Goal: Information Seeking & Learning: Check status

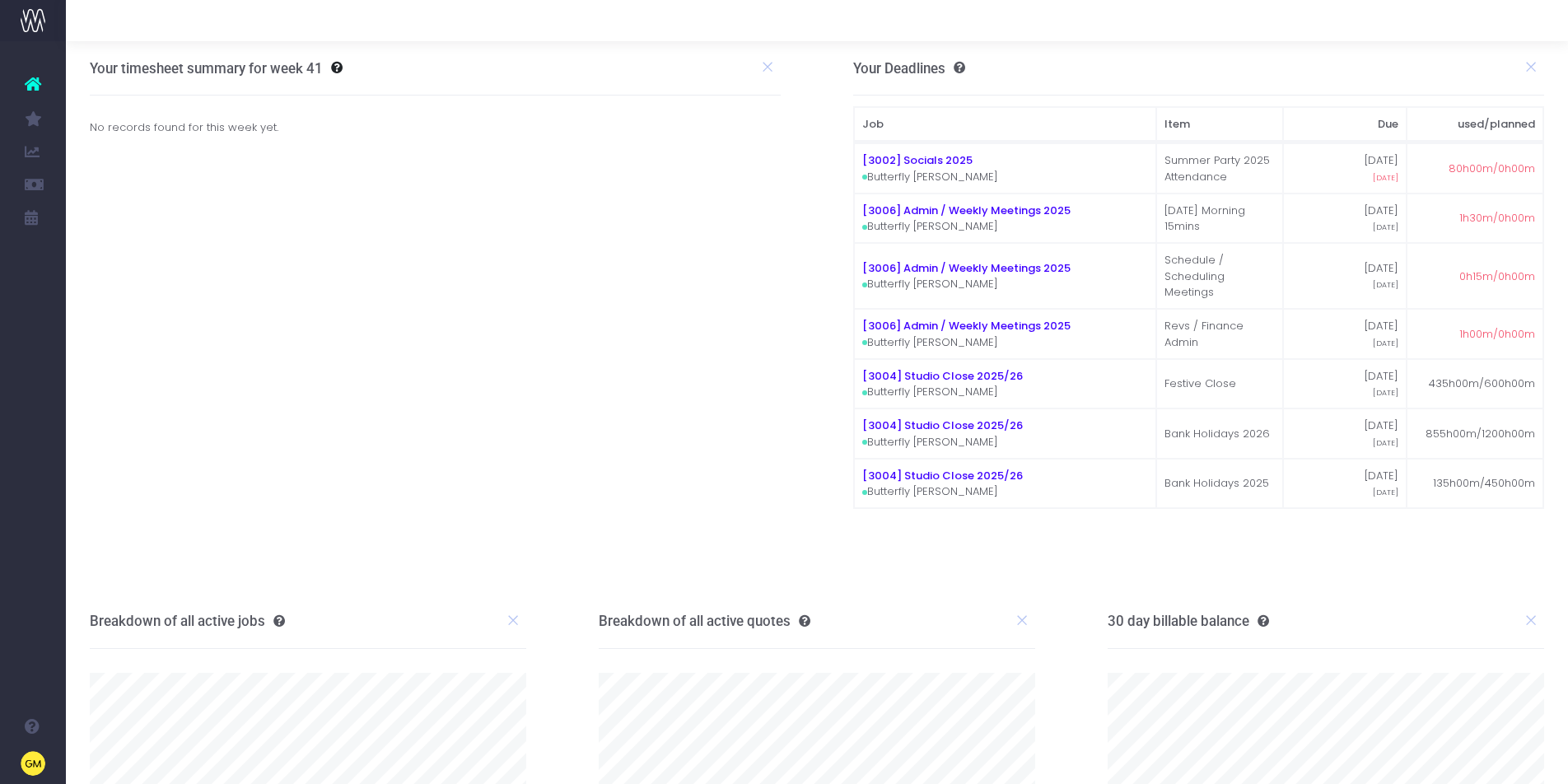
click at [129, 150] on span "Finance Report (Beta)" at bounding box center [110, 152] width 39 height 44
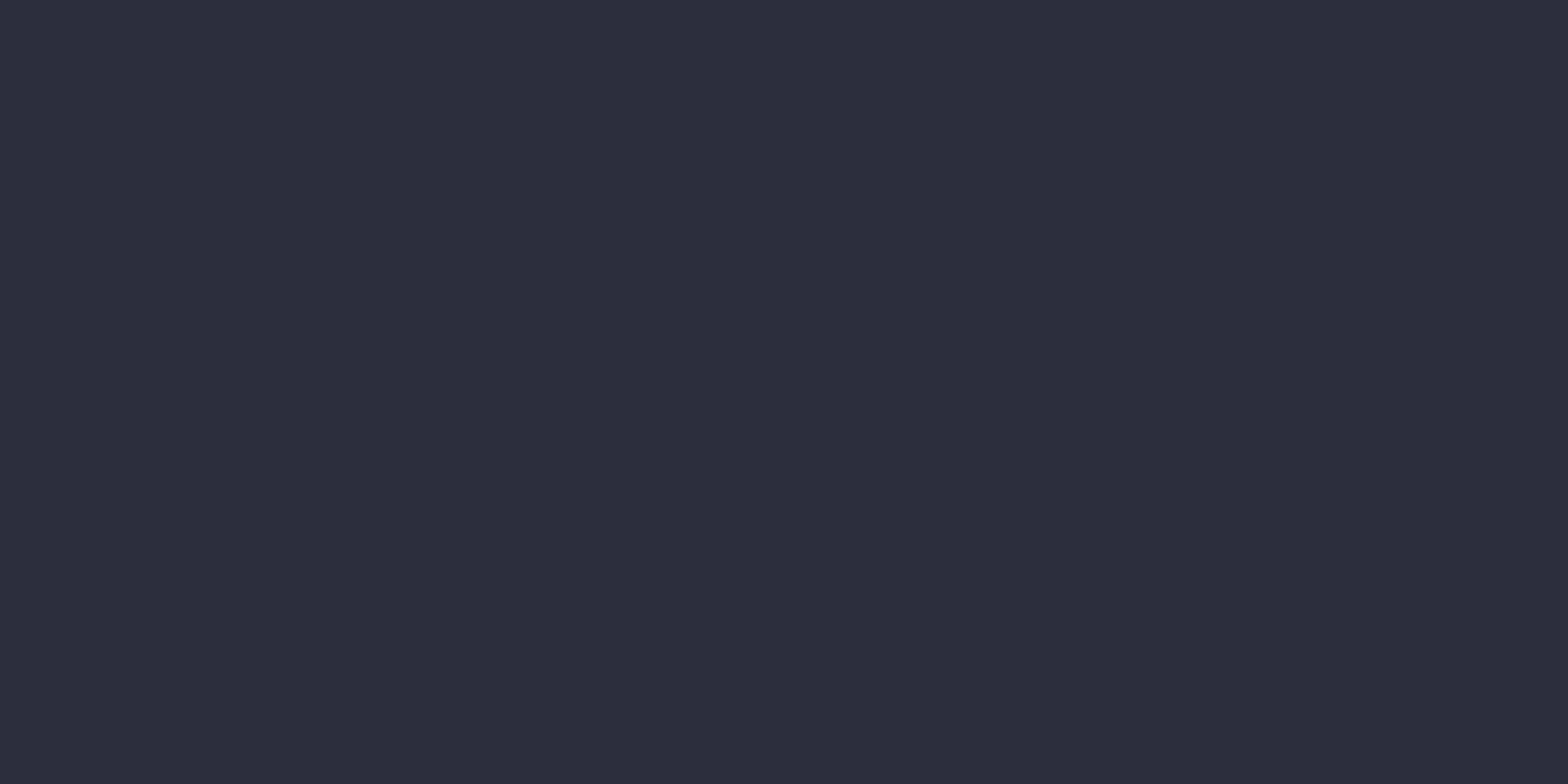
select select "finances"
select select "job"
select select "billing"
select select "finances"
select select "job"
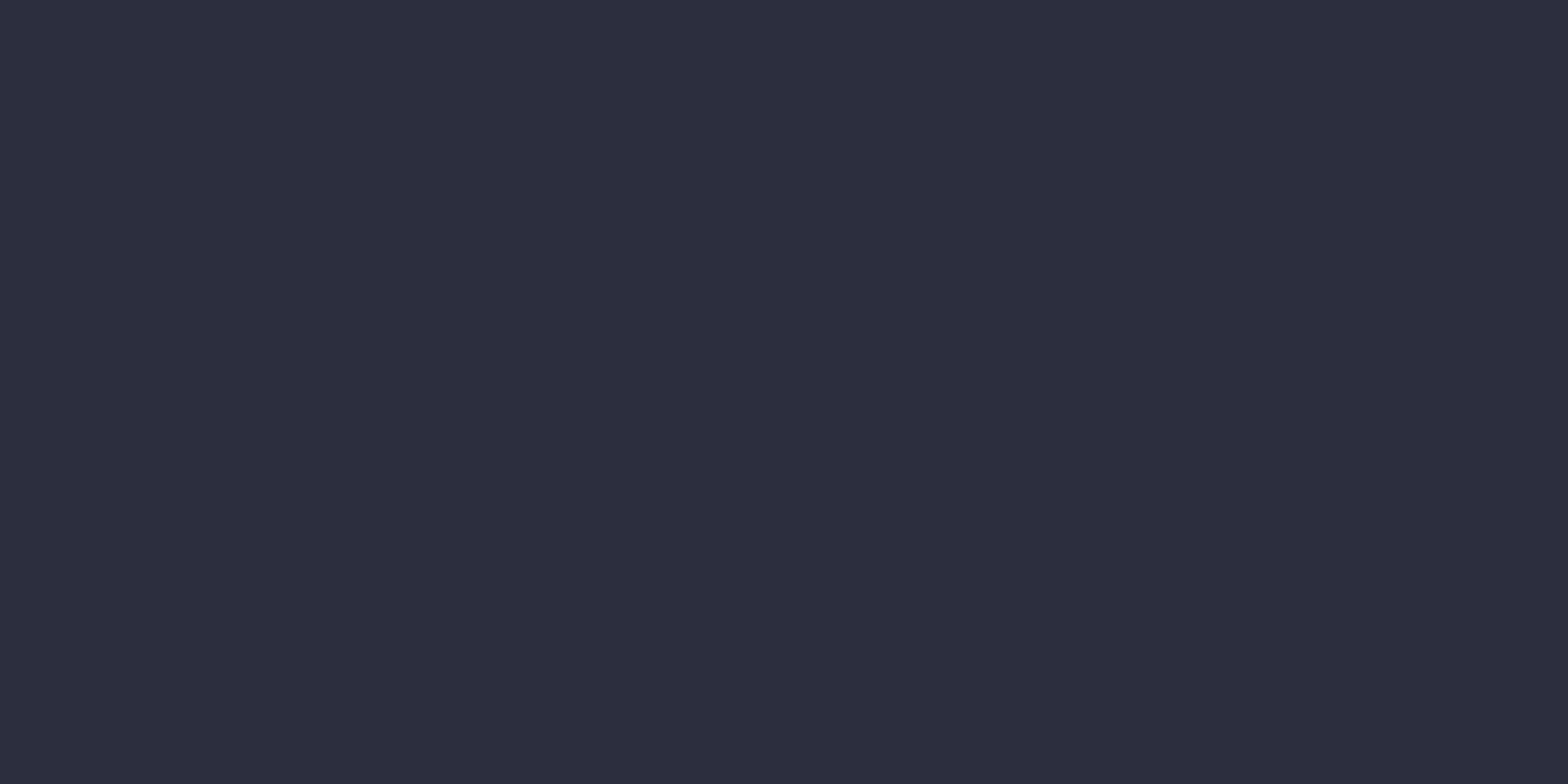
select select "billing"
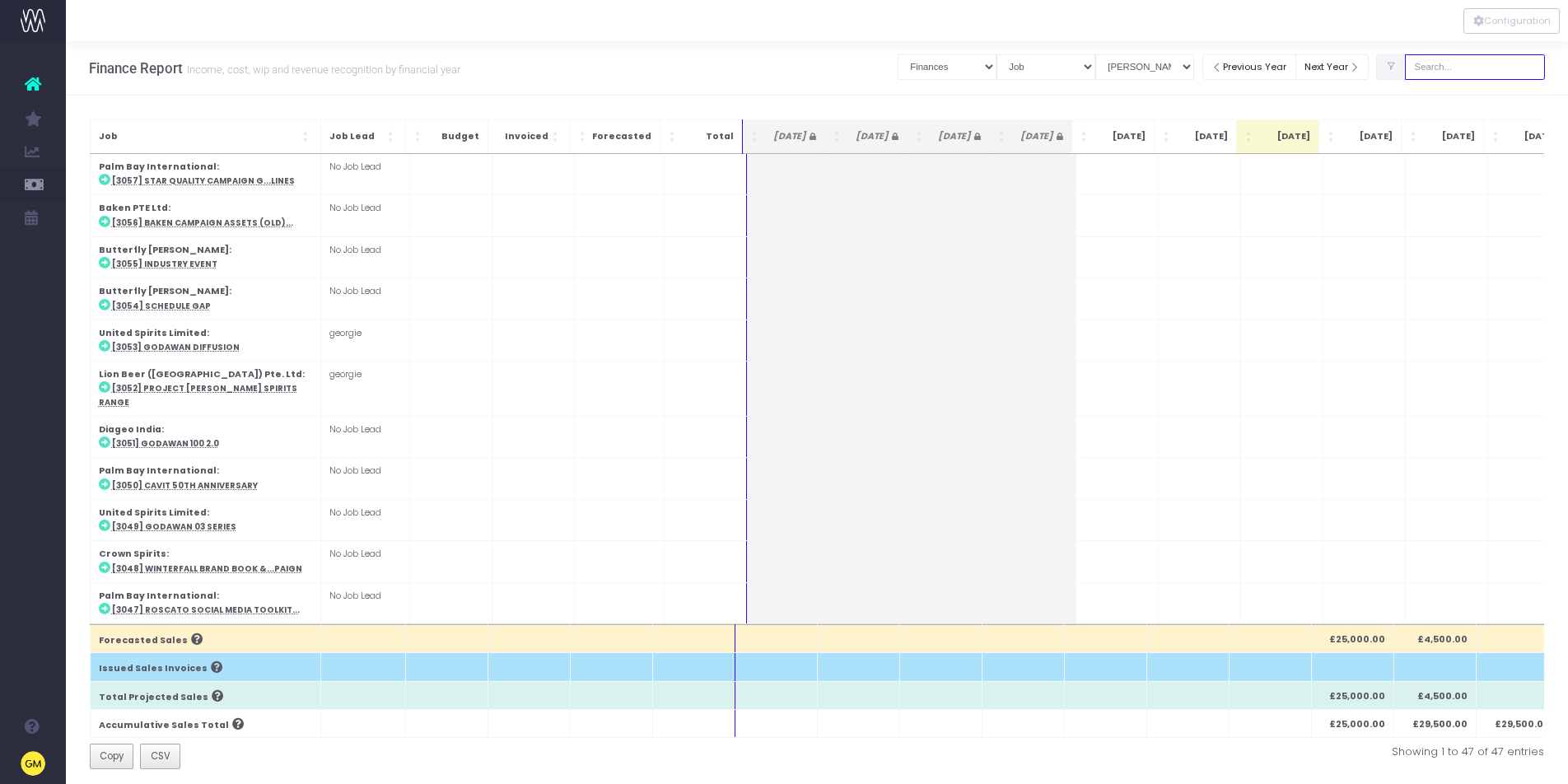
click at [1473, 64] on input "text" at bounding box center [1475, 67] width 140 height 25
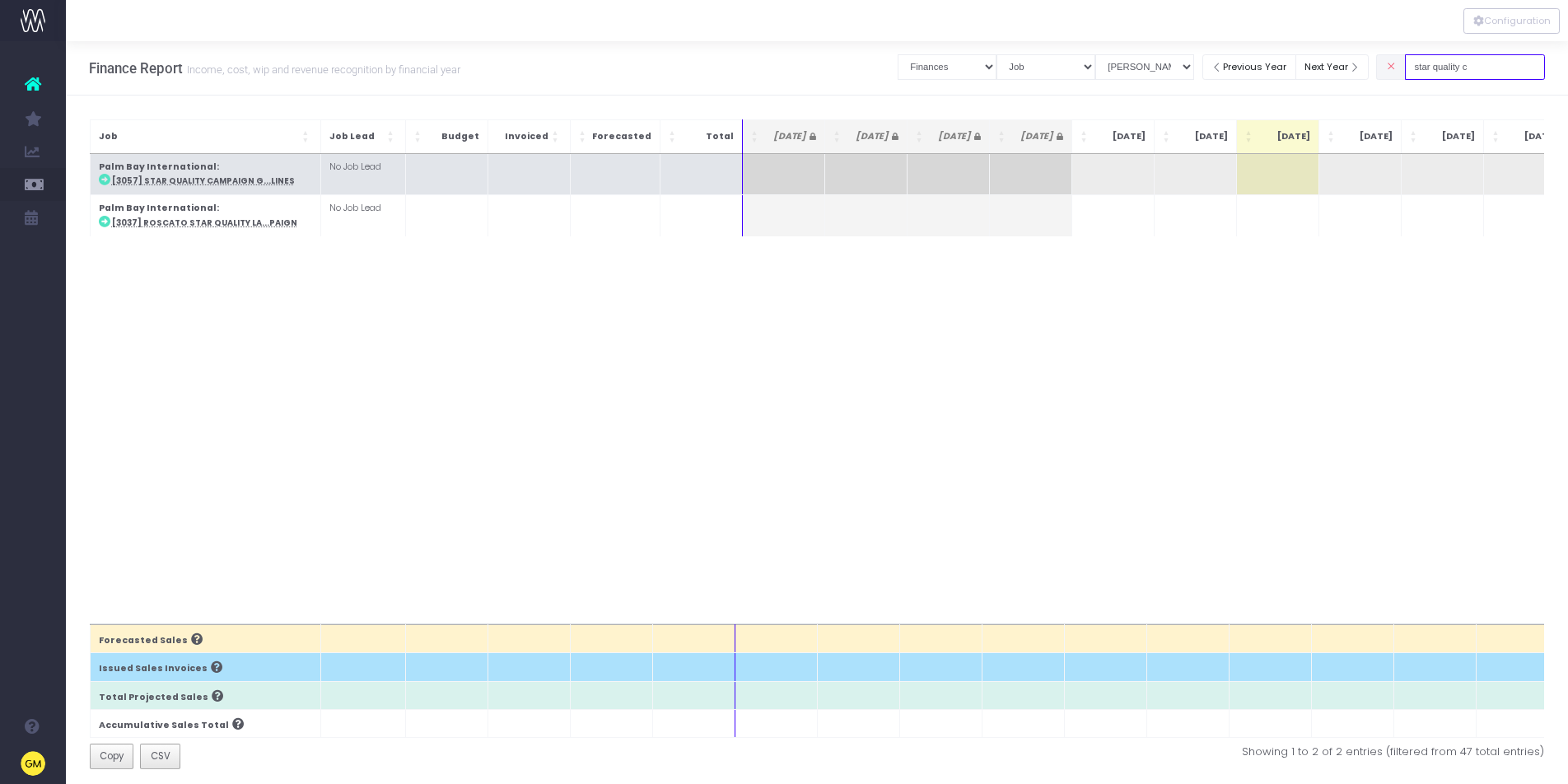
type input "star quality c"
click at [252, 179] on abbr "[3057] Star Quality Campaign G...lines" at bounding box center [203, 181] width 183 height 11
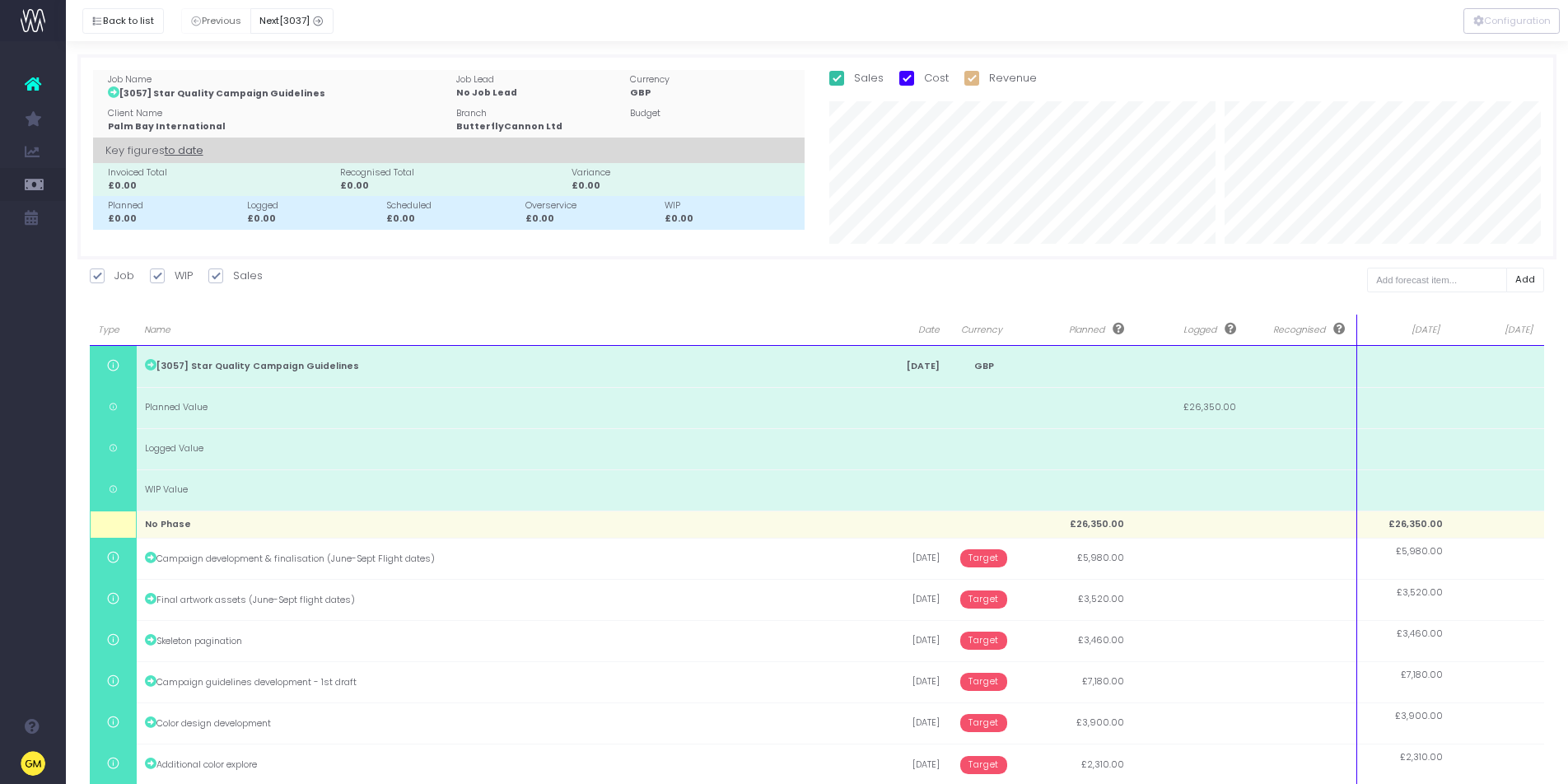
scroll to position [74, 0]
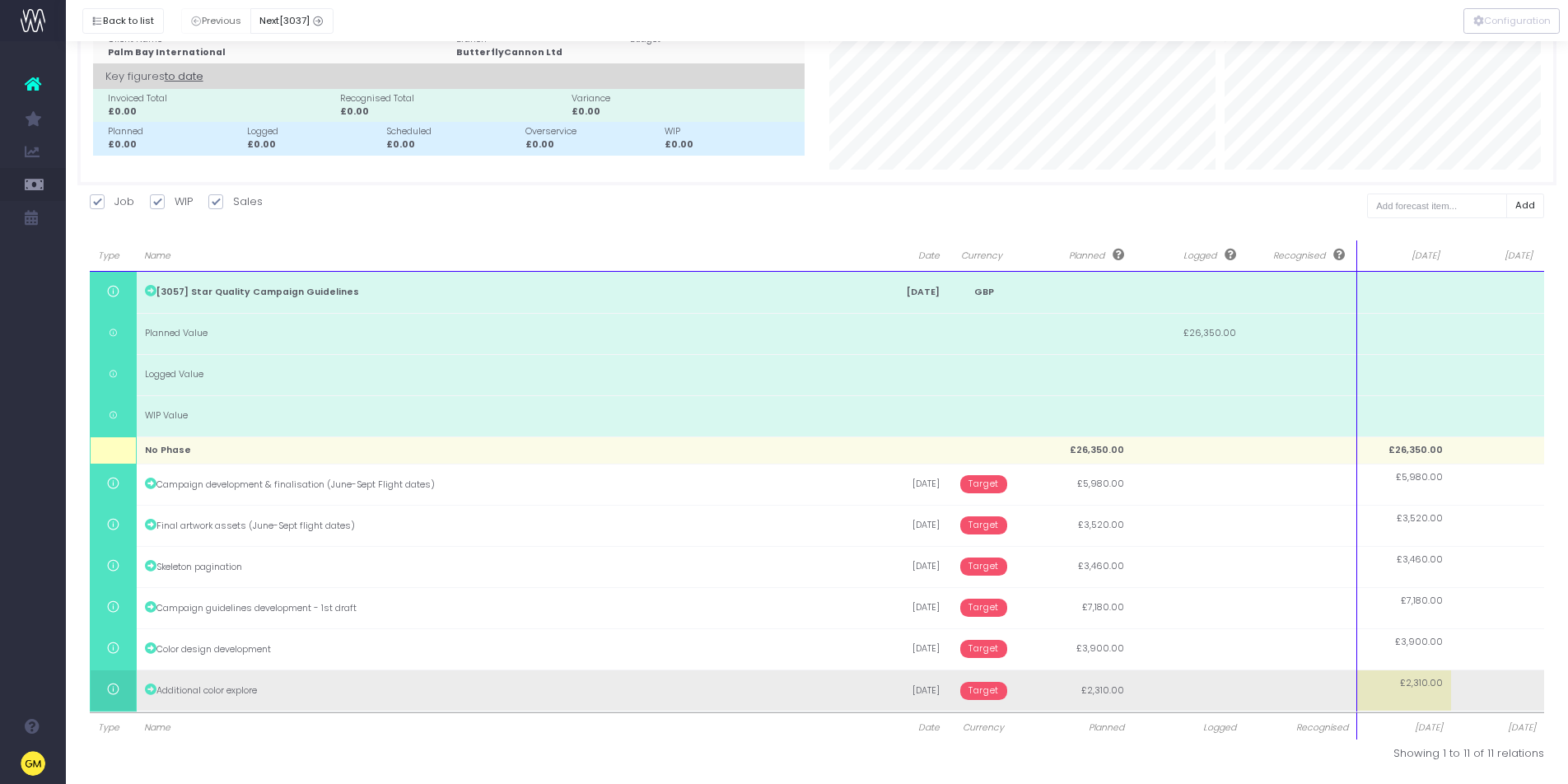
click at [1422, 683] on span "£2,310.00" at bounding box center [1421, 684] width 43 height 14
type input "2310"
click at [0, 0] on input "2310" at bounding box center [0, 0] width 0 height 0
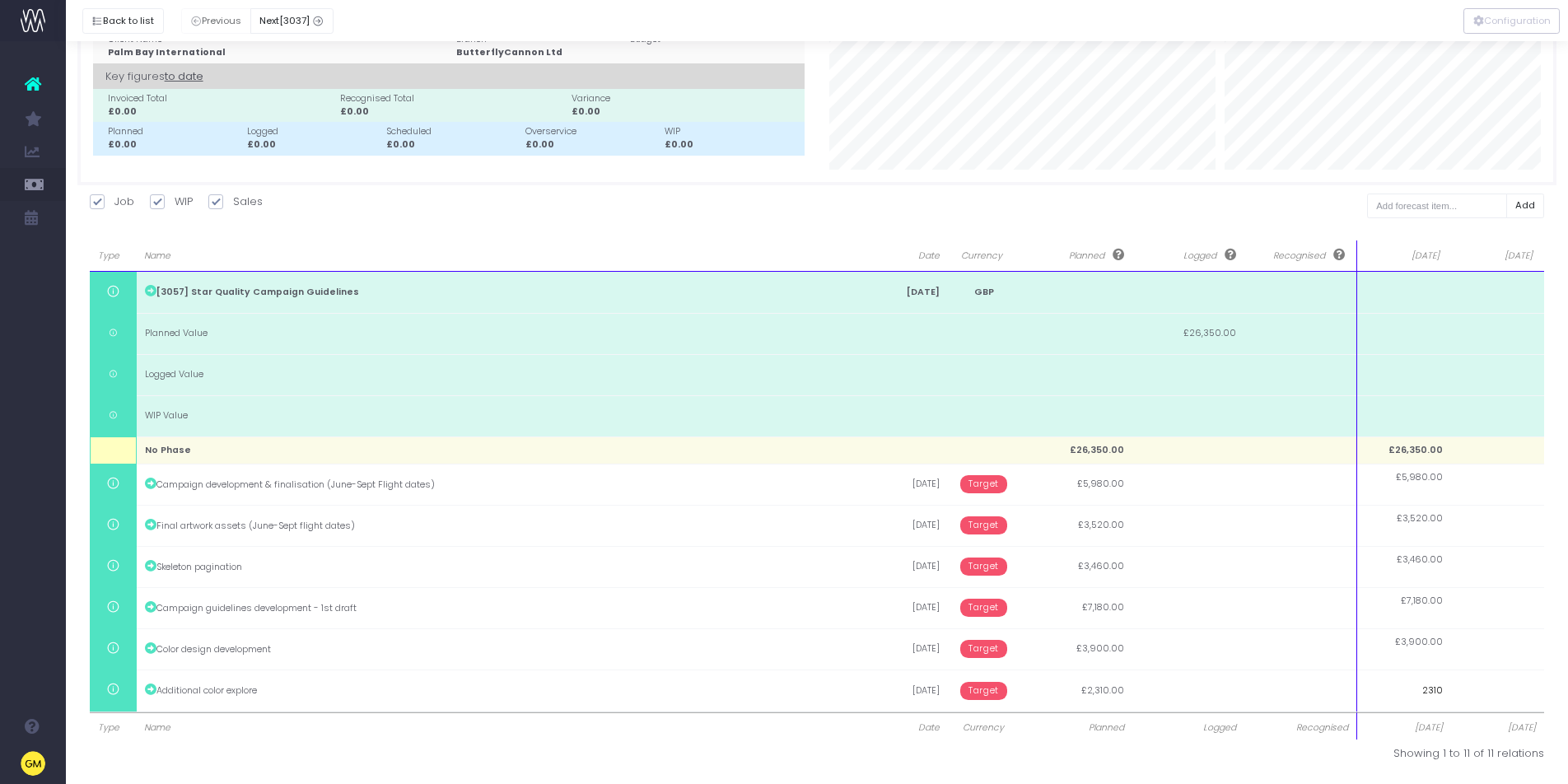
click at [1186, 710] on body "Oh my... this is bad. wayahead wasn't able to load this page. Please contact su…" at bounding box center [784, 318] width 1568 height 784
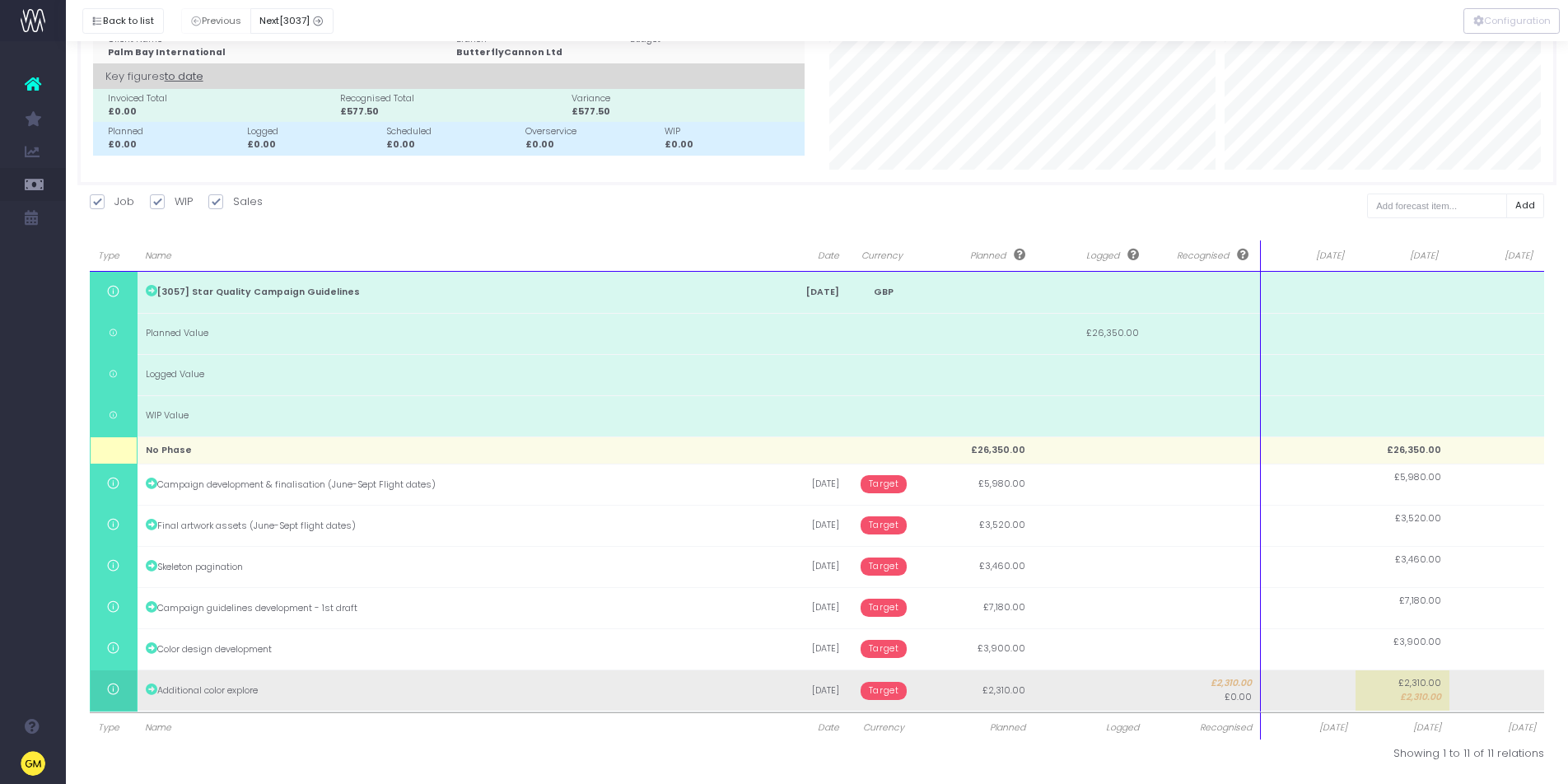
click at [878, 688] on span "Target" at bounding box center [884, 691] width 47 height 18
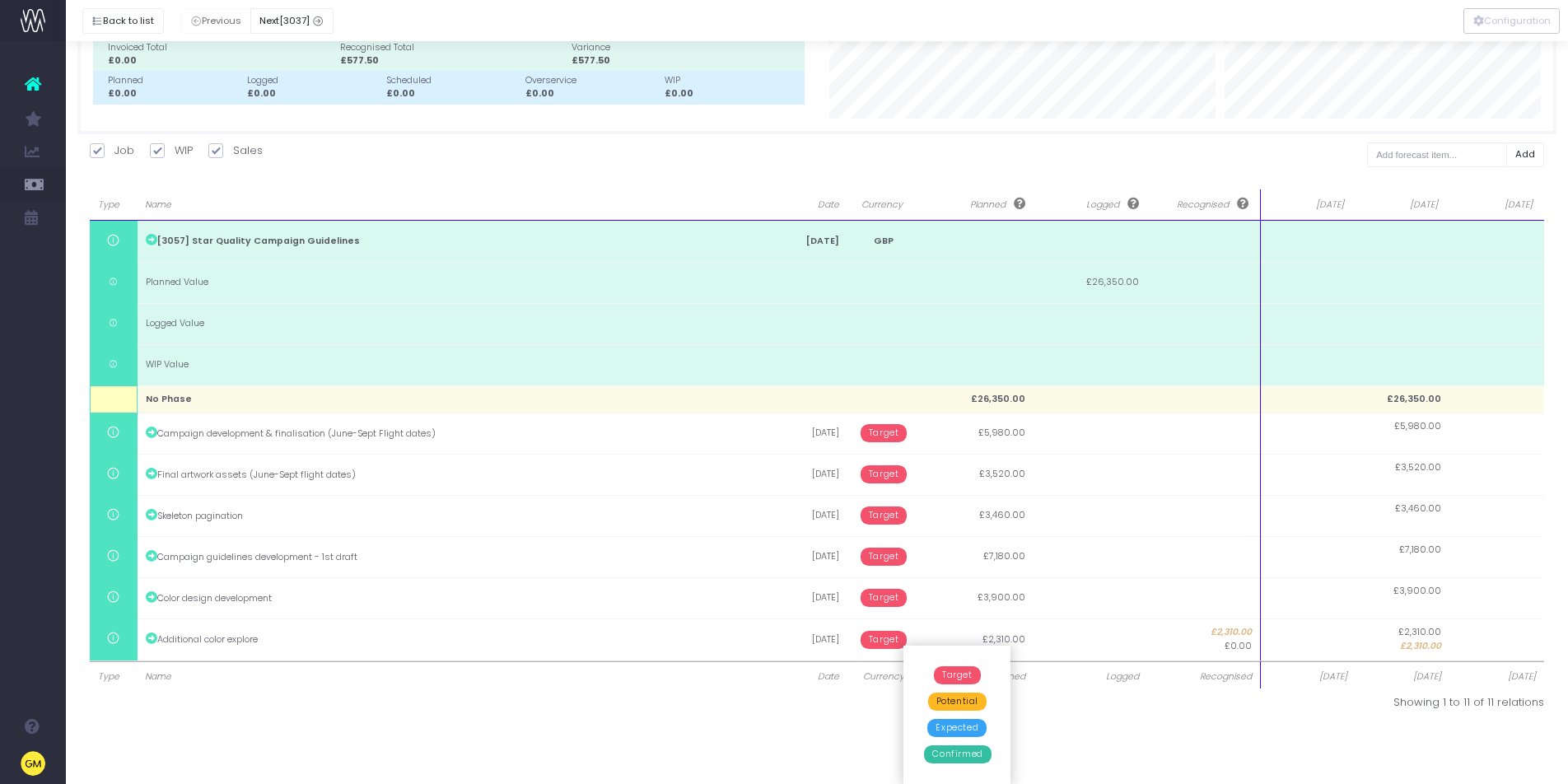
click at [958, 755] on span "Confirmed" at bounding box center [957, 754] width 67 height 18
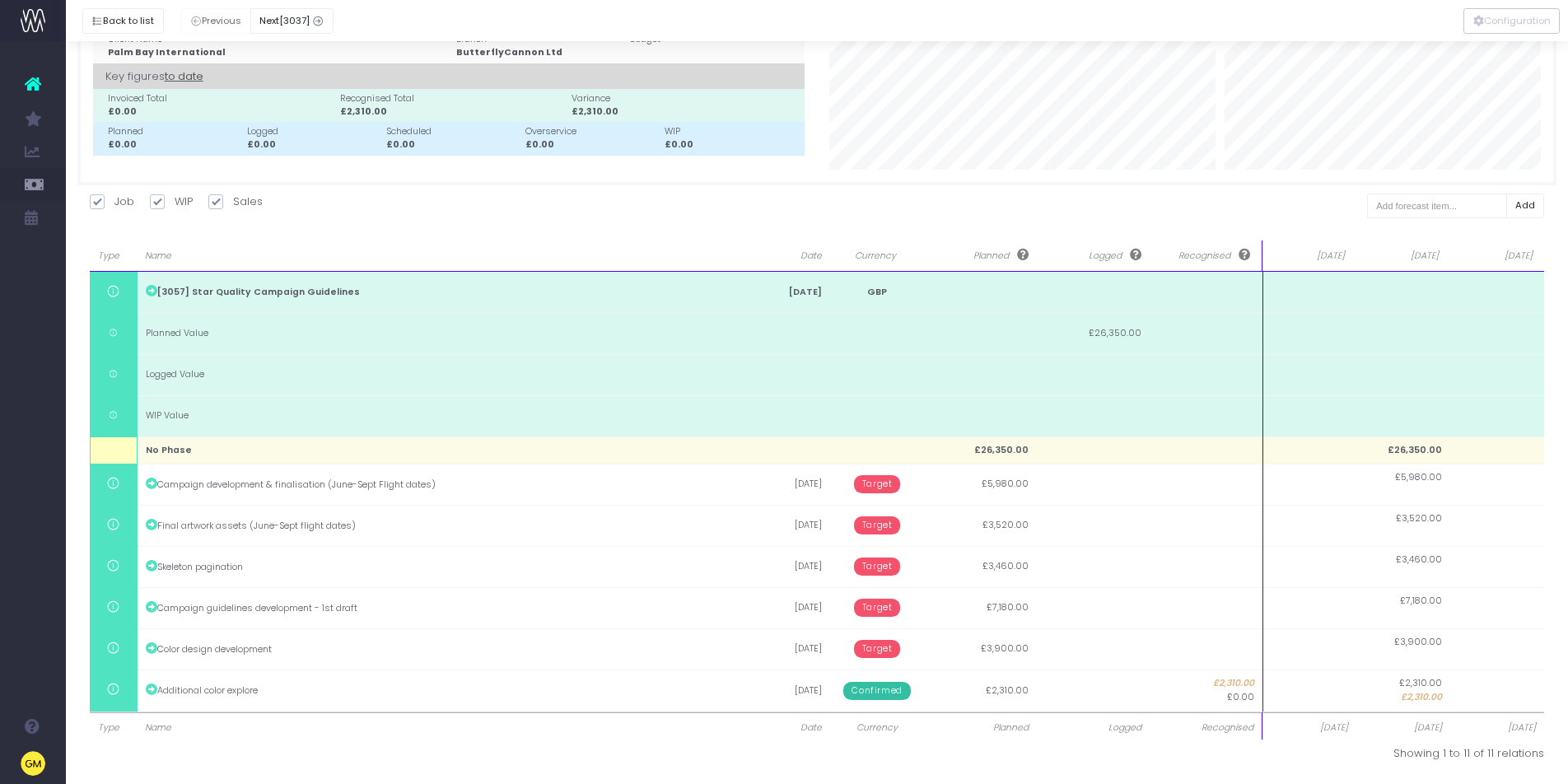
click at [806, 729] on span "Date" at bounding box center [788, 729] width 68 height 14
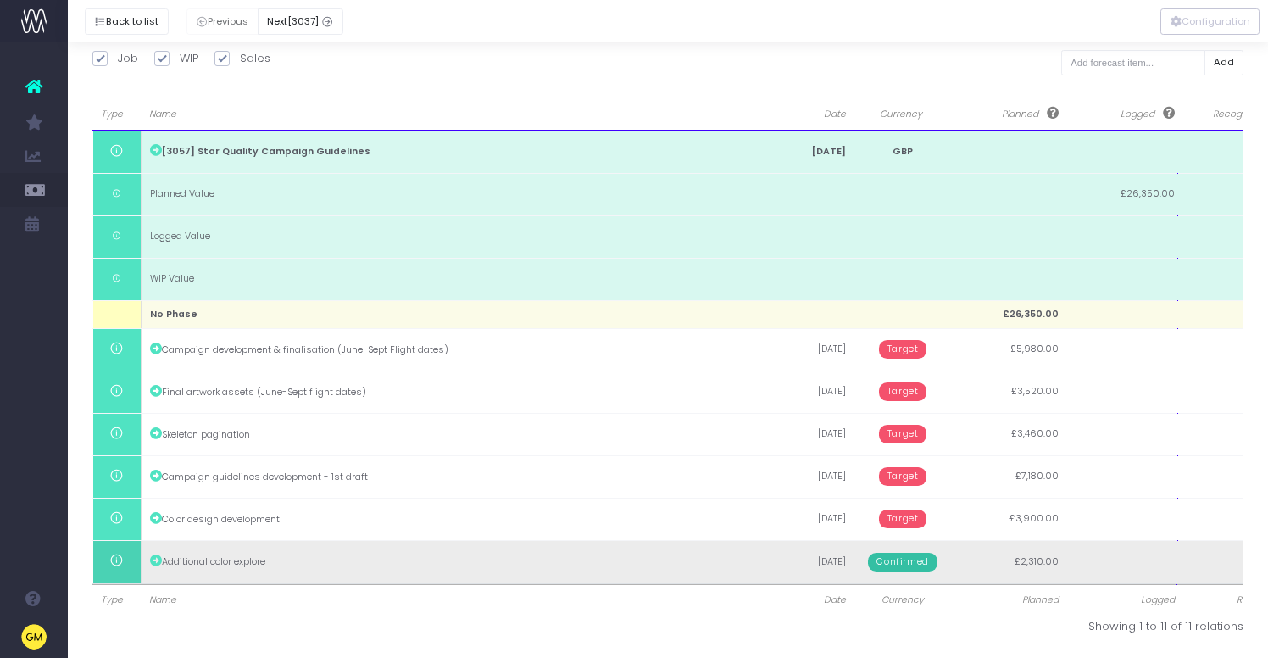
scroll to position [0, 272]
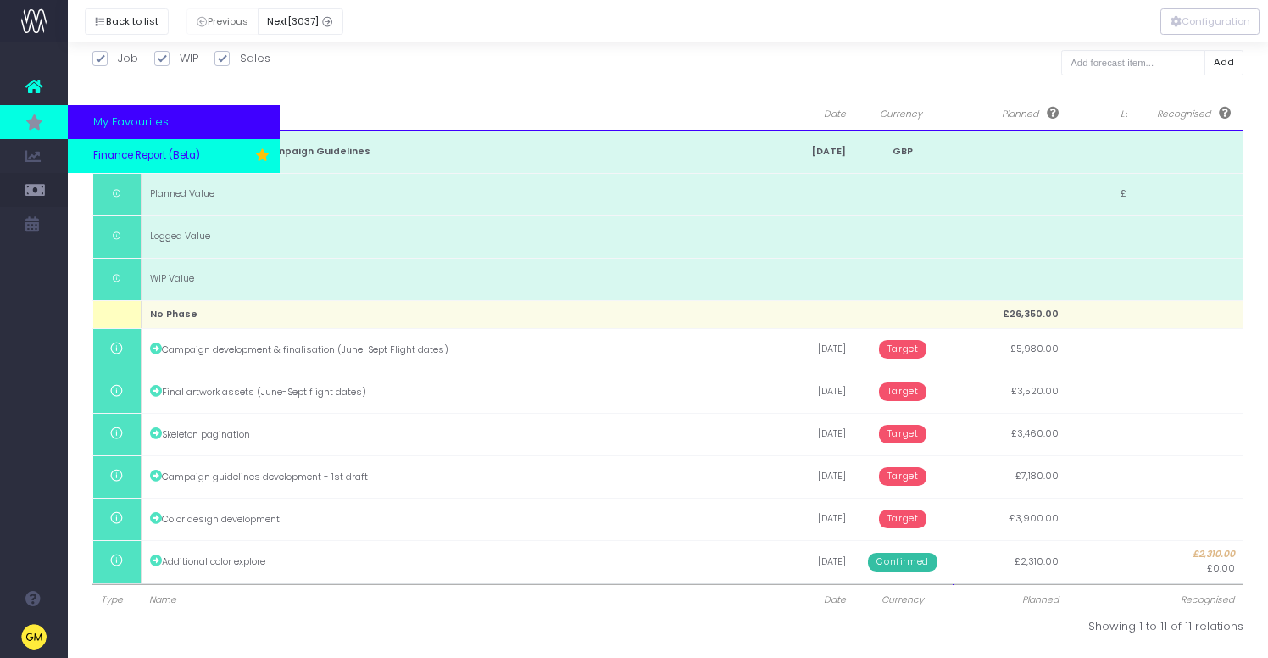
click at [146, 142] on link "Finance Report (Beta)" at bounding box center [174, 156] width 212 height 34
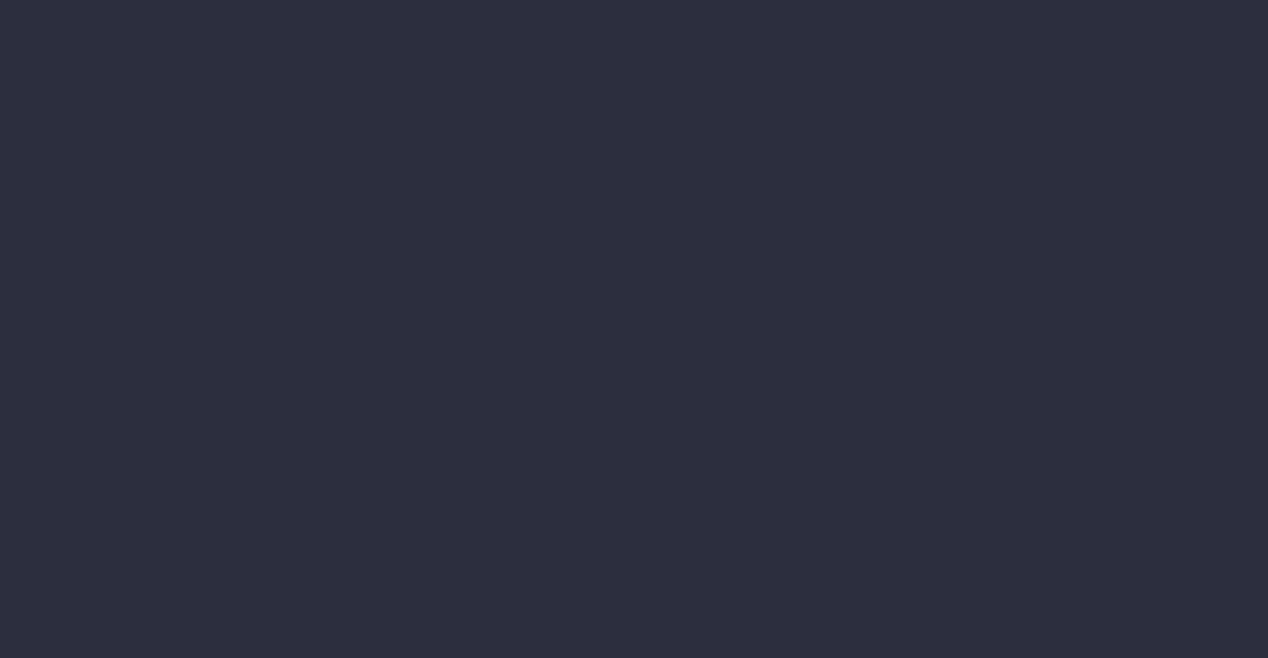
select select "finances"
select select "job"
select select "billing"
checkbox input "false"
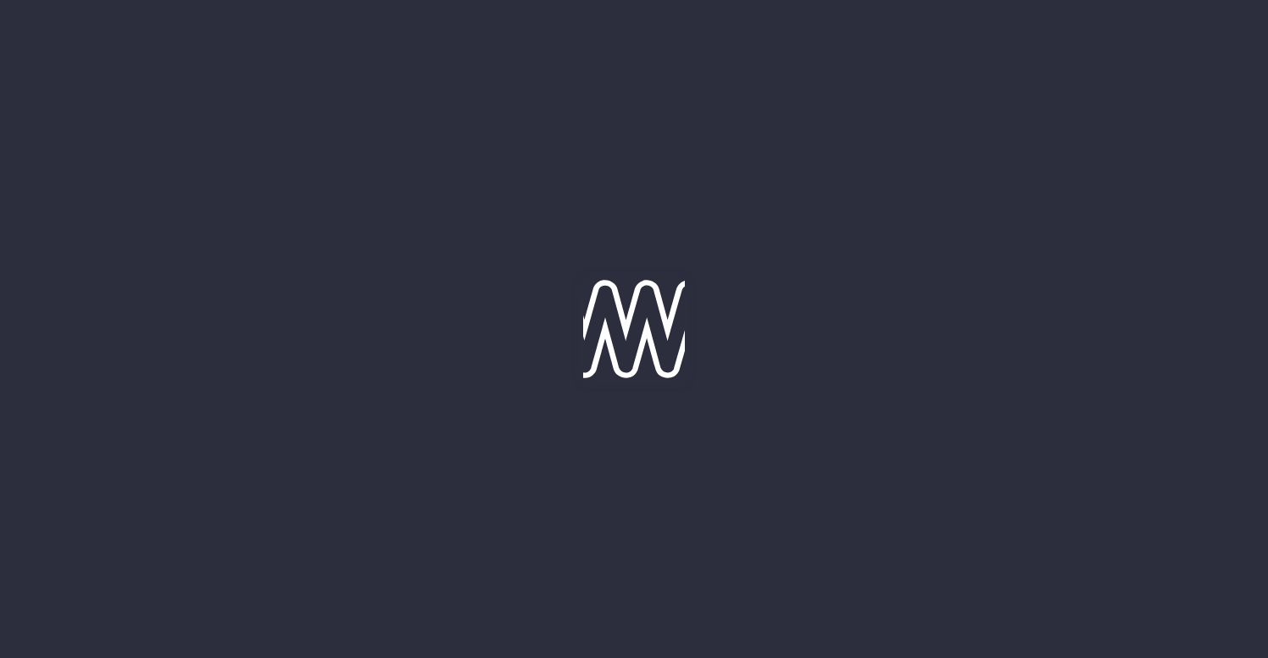
checkbox input "false"
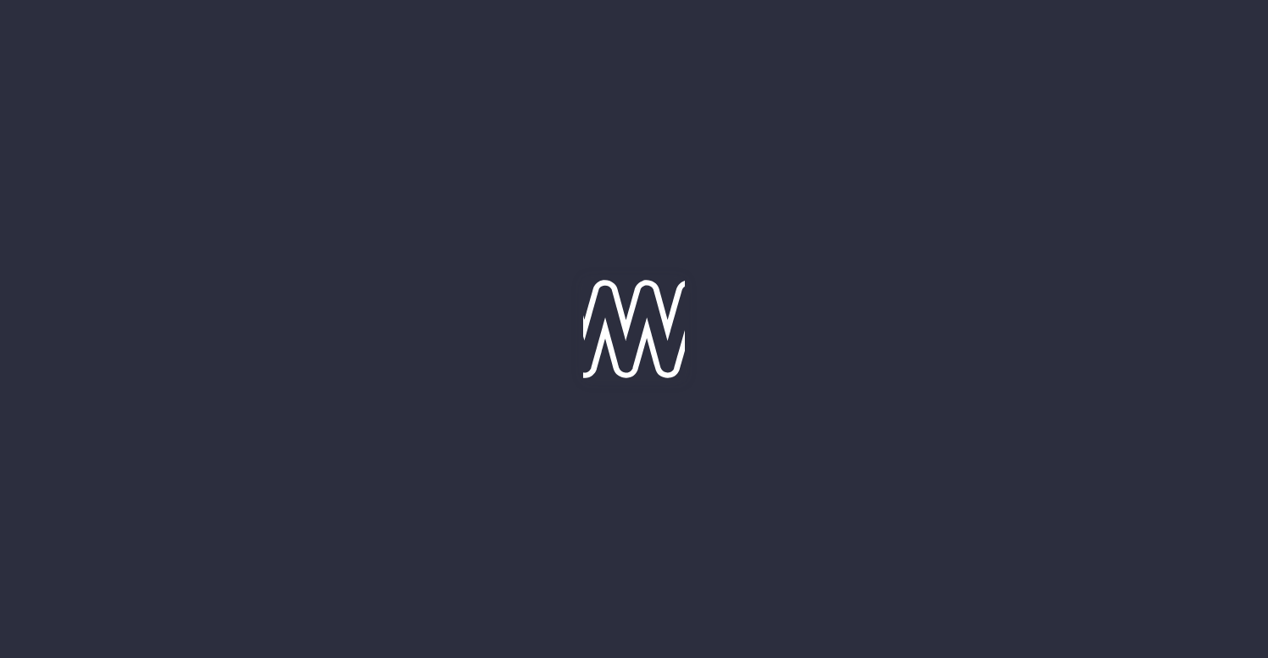
checkbox input "false"
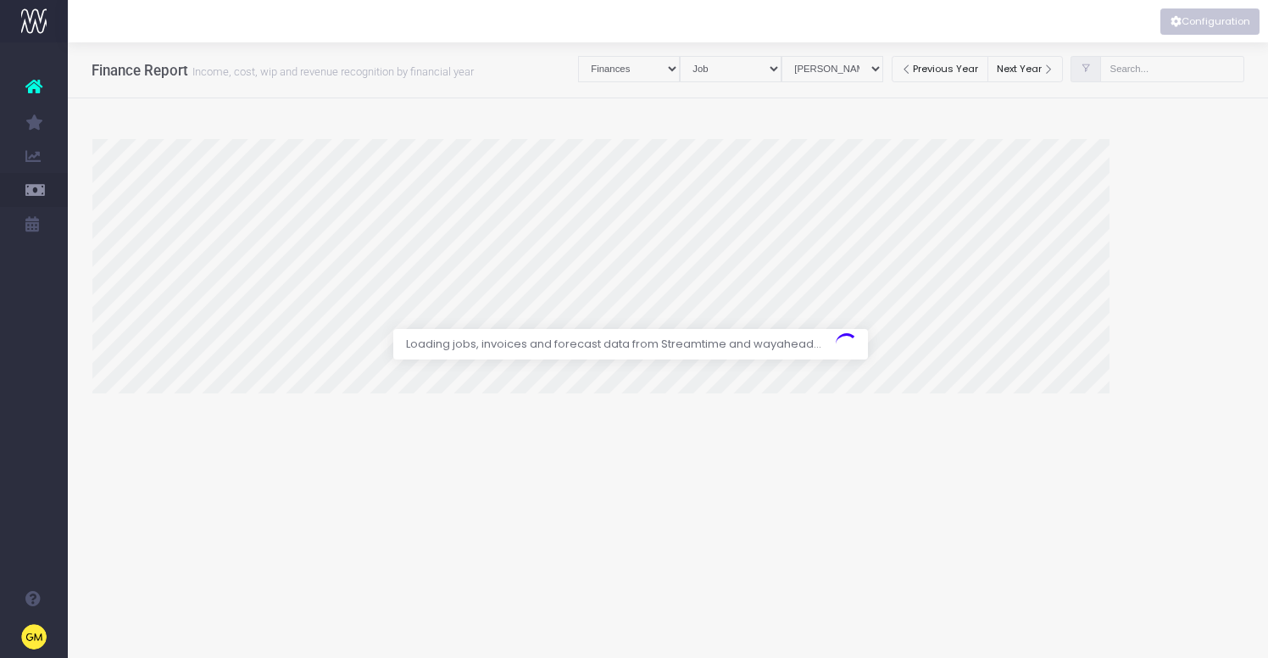
click at [1201, 30] on button "Configuration" at bounding box center [1210, 21] width 99 height 26
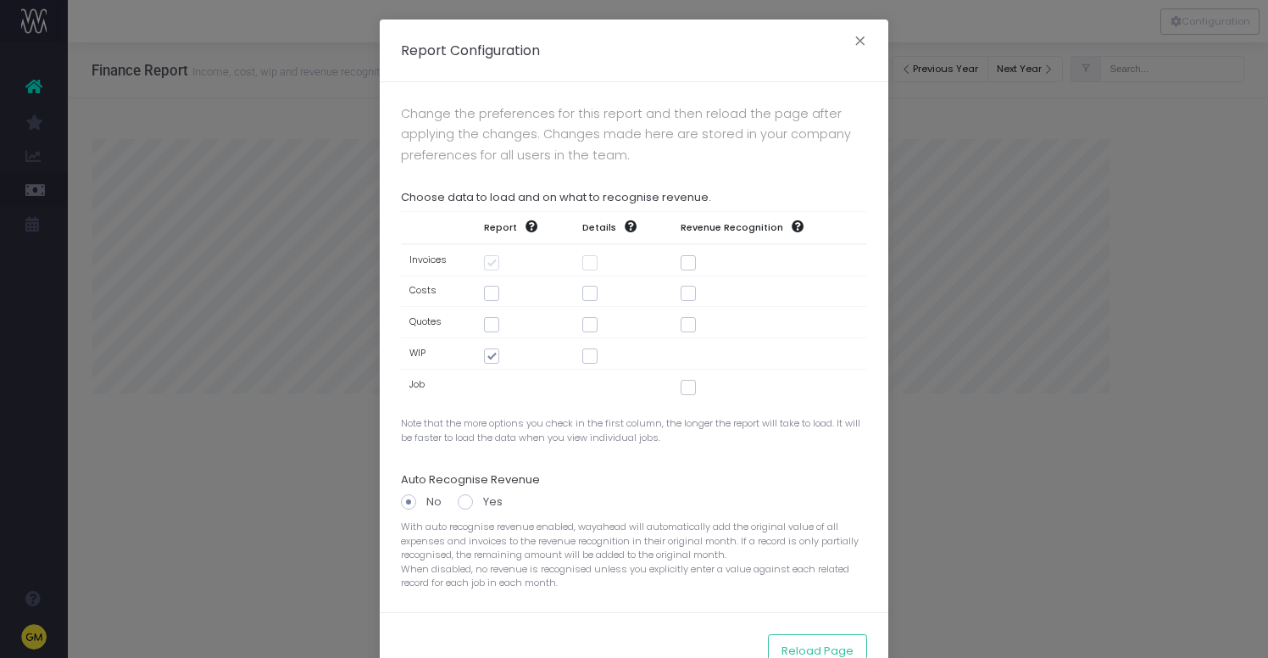
click at [1112, 178] on div "Report Configuration × Change the preferences for this report and then reload t…" at bounding box center [634, 329] width 1268 height 658
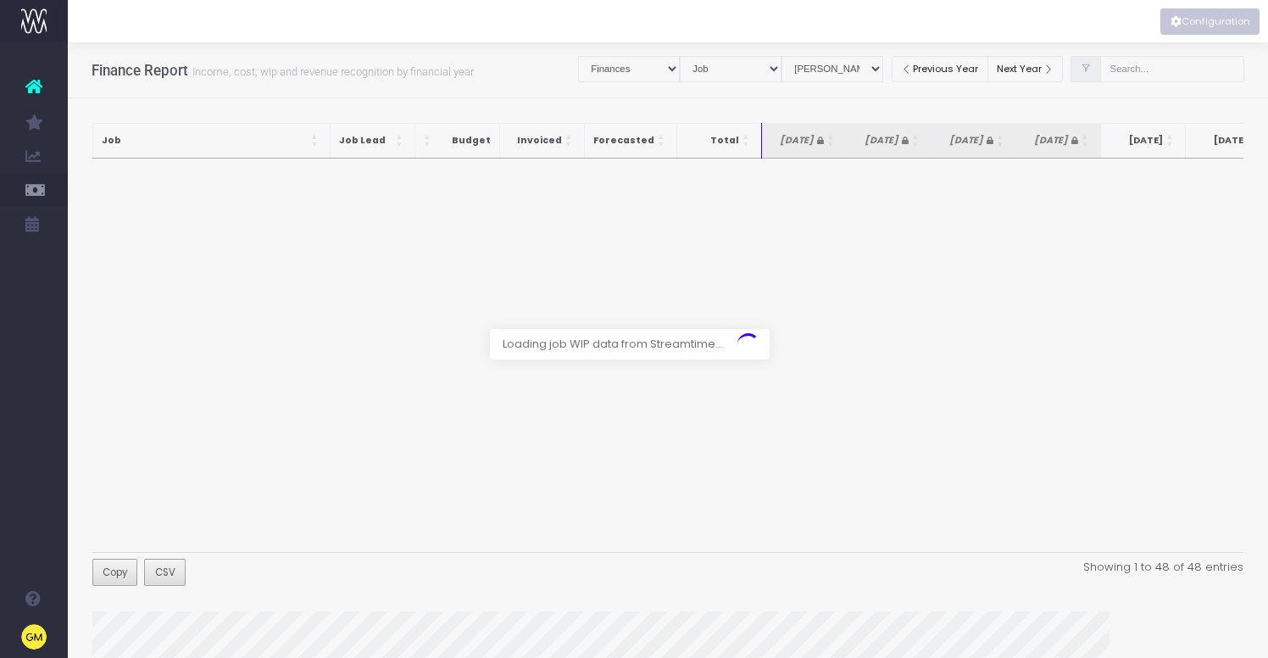
click at [1172, 77] on div at bounding box center [634, 329] width 1268 height 658
click at [1167, 70] on div at bounding box center [634, 329] width 1268 height 658
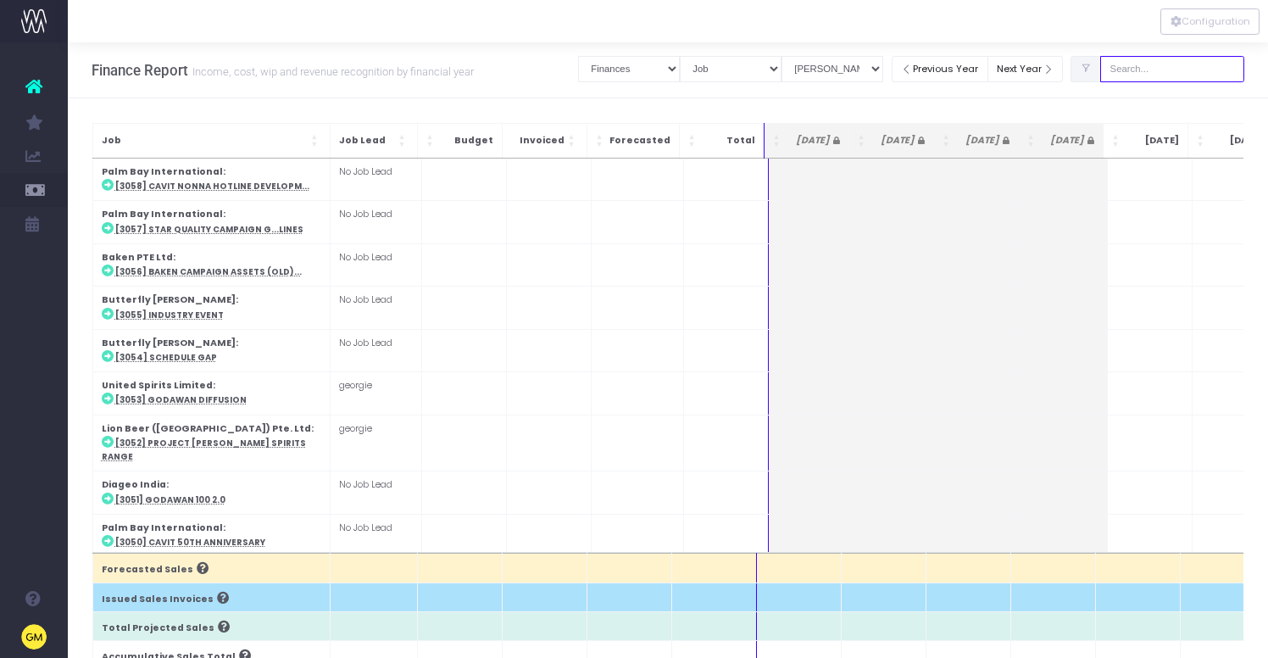
click at [1167, 70] on input "text" at bounding box center [1172, 69] width 144 height 26
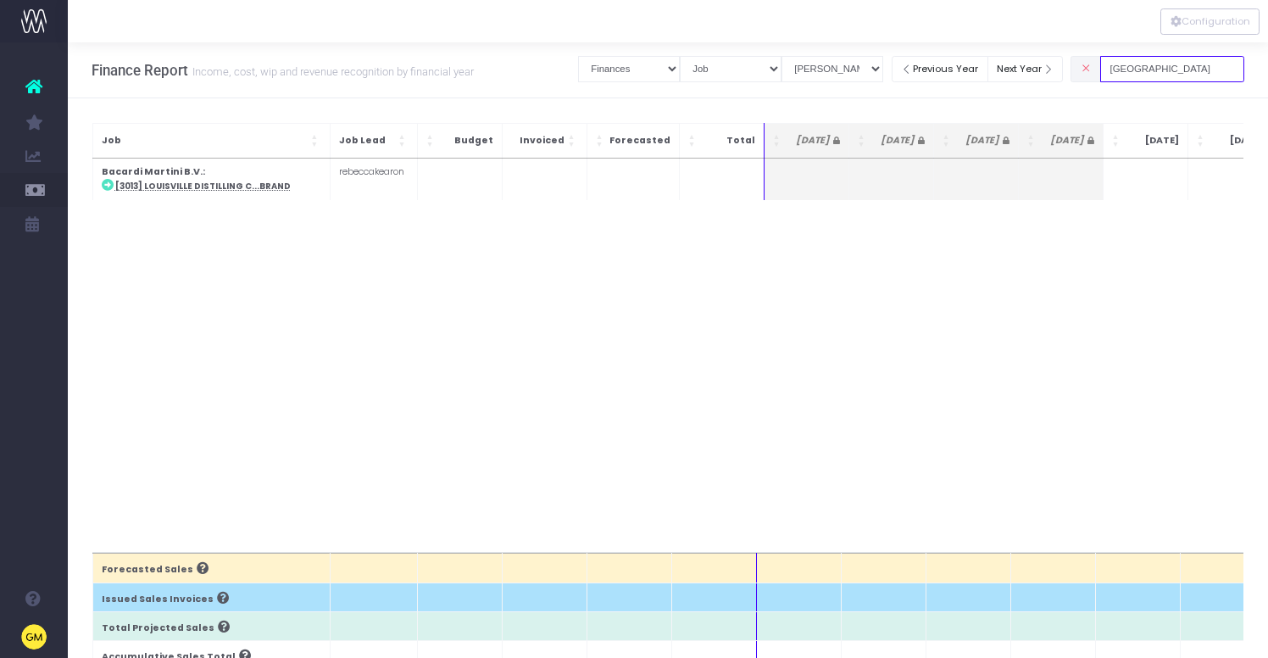
type input "louisville"
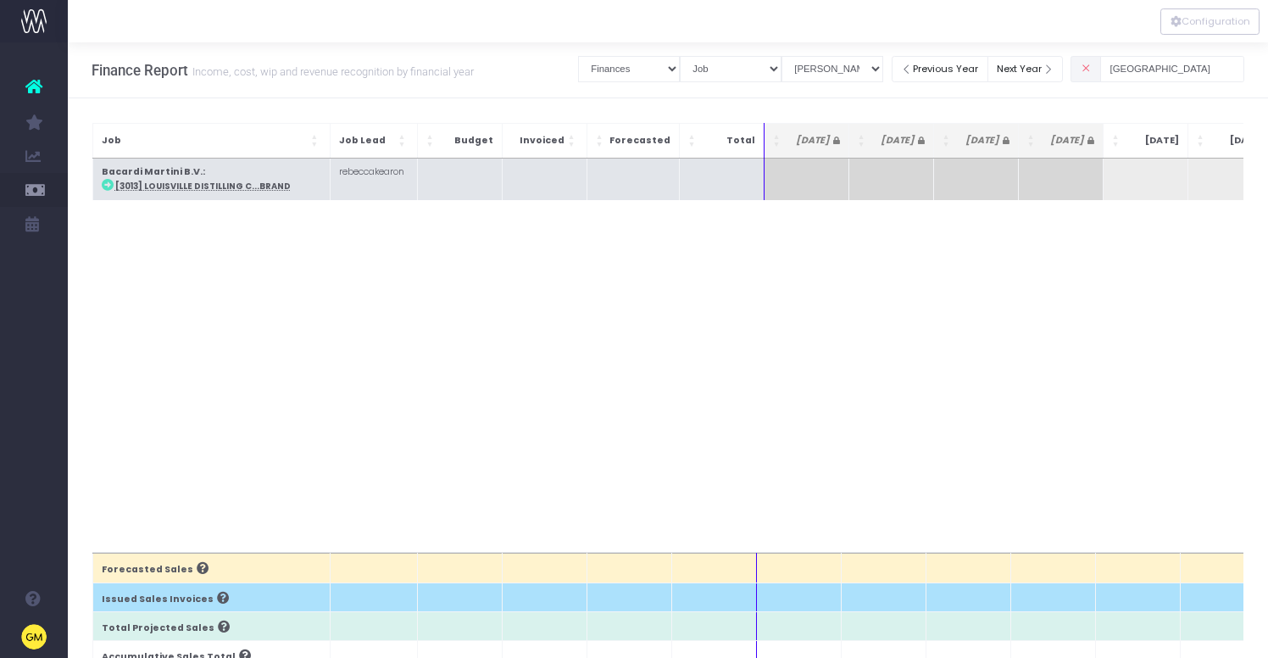
click at [184, 187] on abbr "[3013] Louisville Distilling C...Brand" at bounding box center [203, 186] width 176 height 11
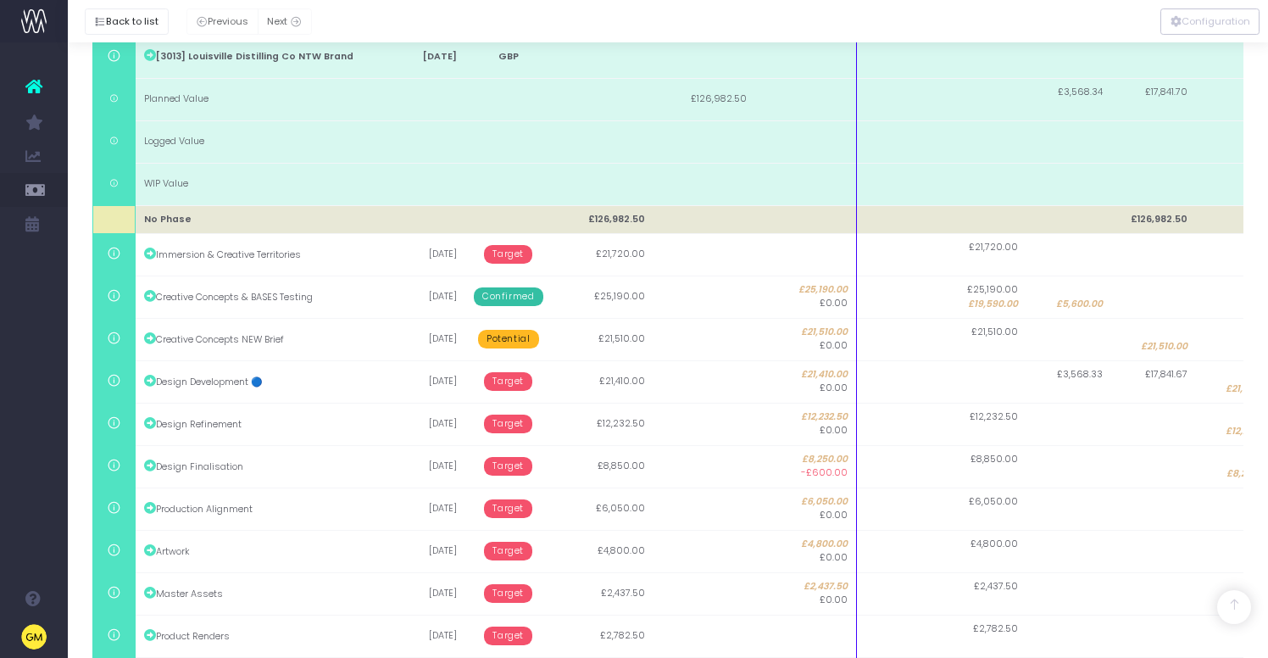
scroll to position [325, 0]
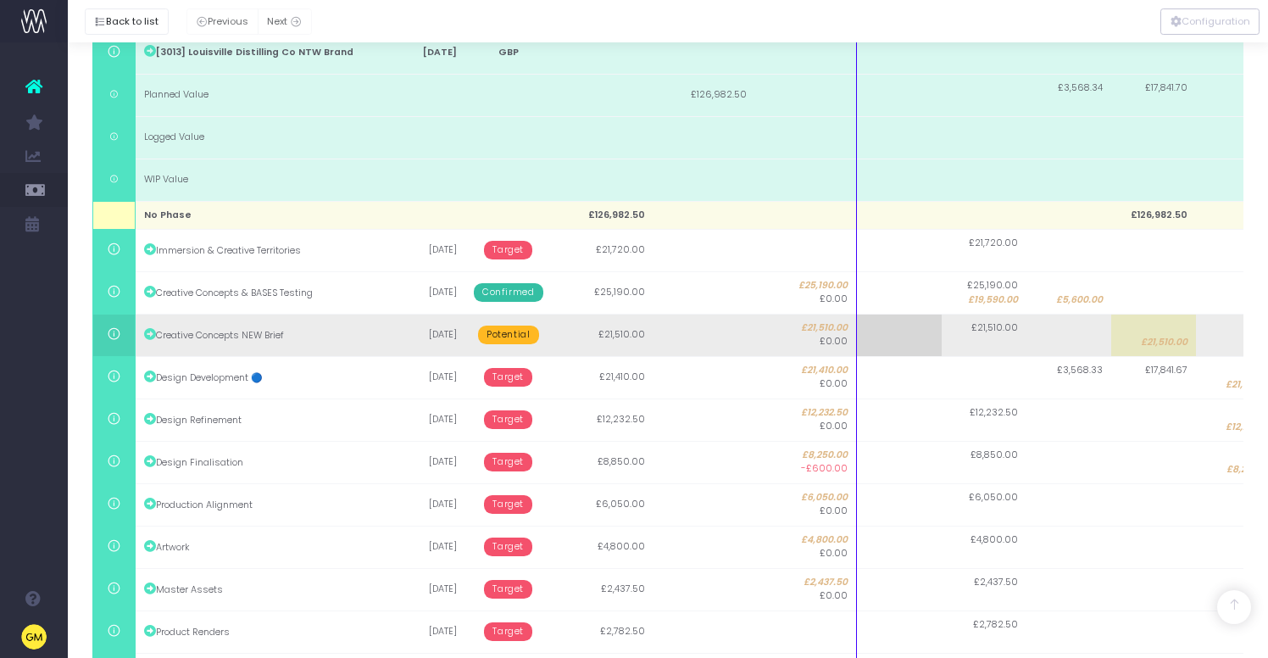
click at [1156, 337] on span "£21,510.00" at bounding box center [1164, 343] width 47 height 14
type input "21510"
click at [1156, 337] on input "21510" at bounding box center [1152, 335] width 85 height 42
click at [1227, 333] on body "Oh my... this is bad. wayahead wasn't able to load this page. Please contact su…" at bounding box center [634, 4] width 1268 height 658
click at [1223, 344] on td at bounding box center [1238, 335] width 85 height 42
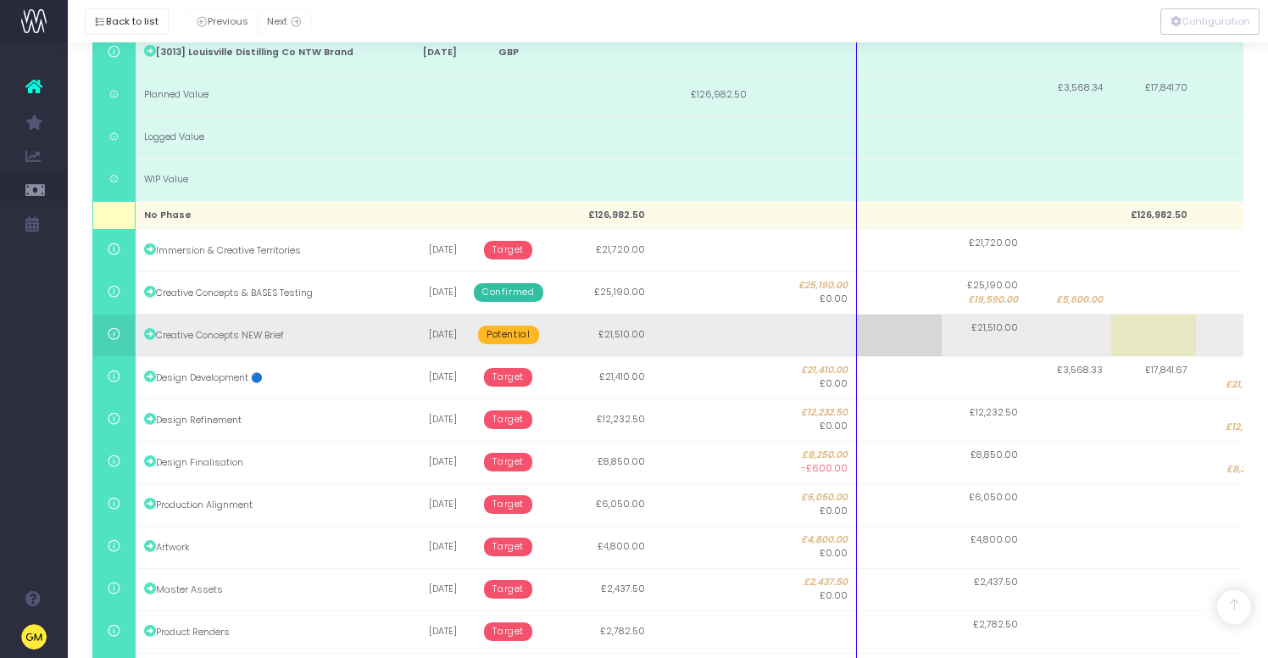
type input "21510"
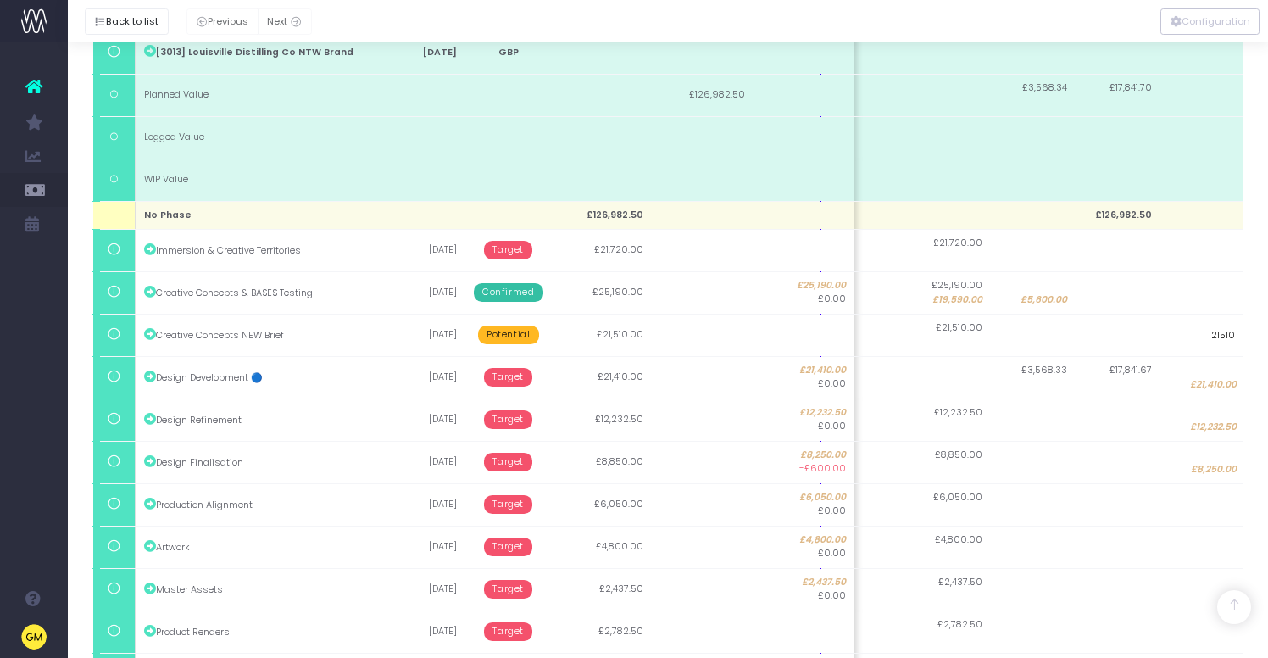
click at [86, 333] on body "Oh my... this is bad. wayahead wasn't able to load this page. Please contact su…" at bounding box center [634, 4] width 1268 height 658
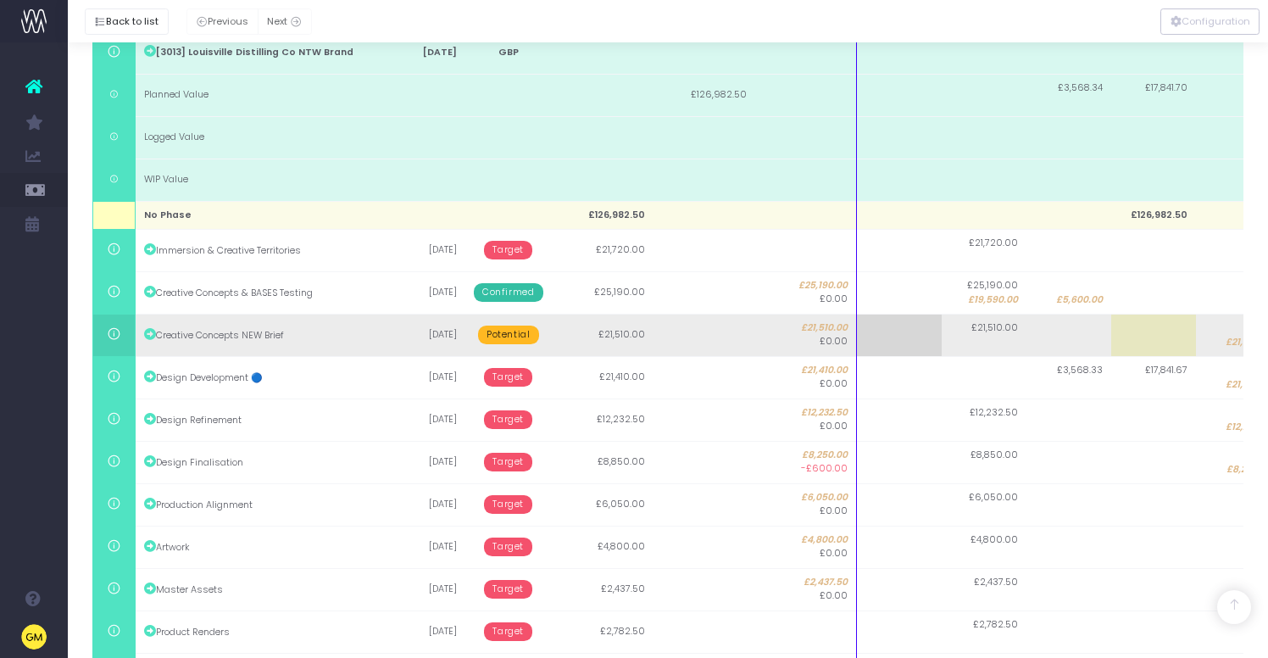
click at [518, 338] on span "Potential" at bounding box center [508, 335] width 60 height 19
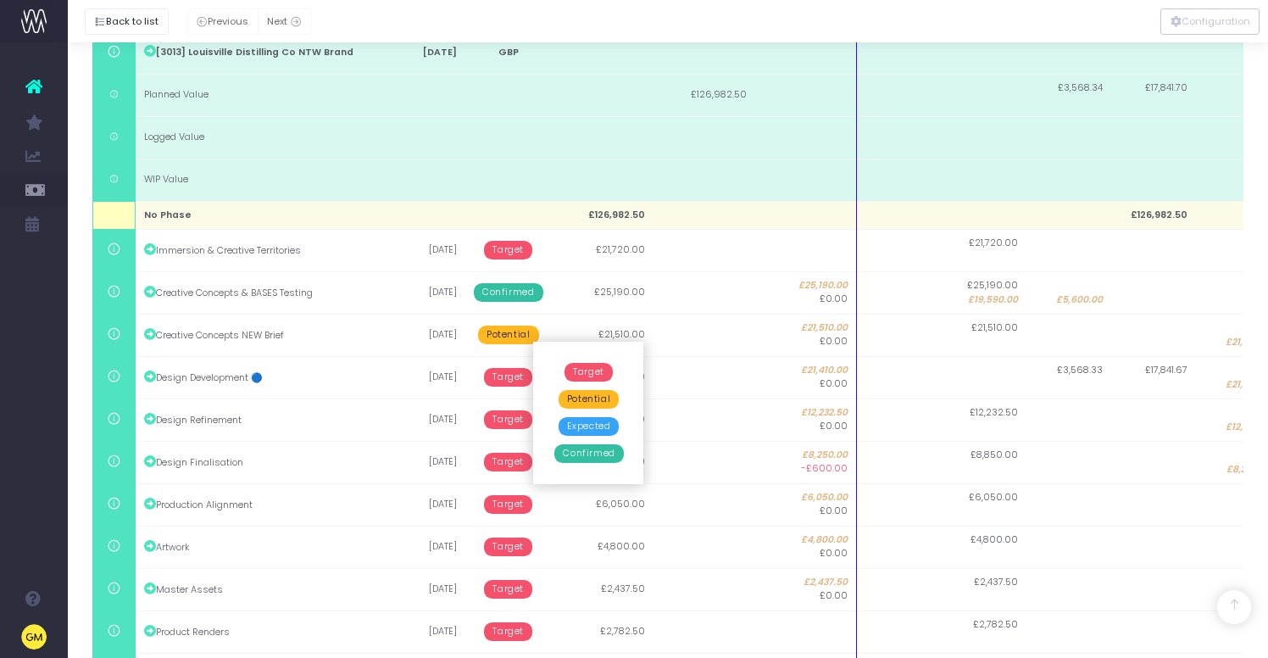
click at [578, 373] on span "Target" at bounding box center [589, 372] width 48 height 19
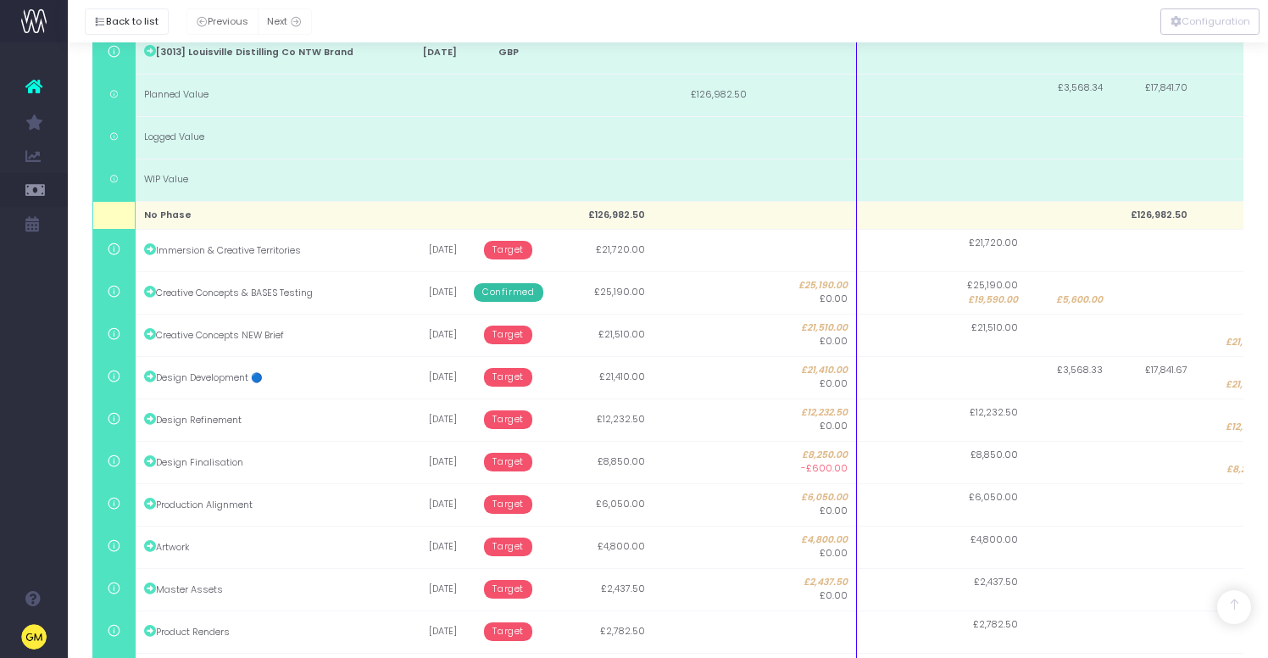
click at [80, 330] on div "Type Name Date Currency Planned Logged Recognised Jul 25 Aug 25 Sep 25 Oct 25 N…" at bounding box center [669, 362] width 1178 height 727
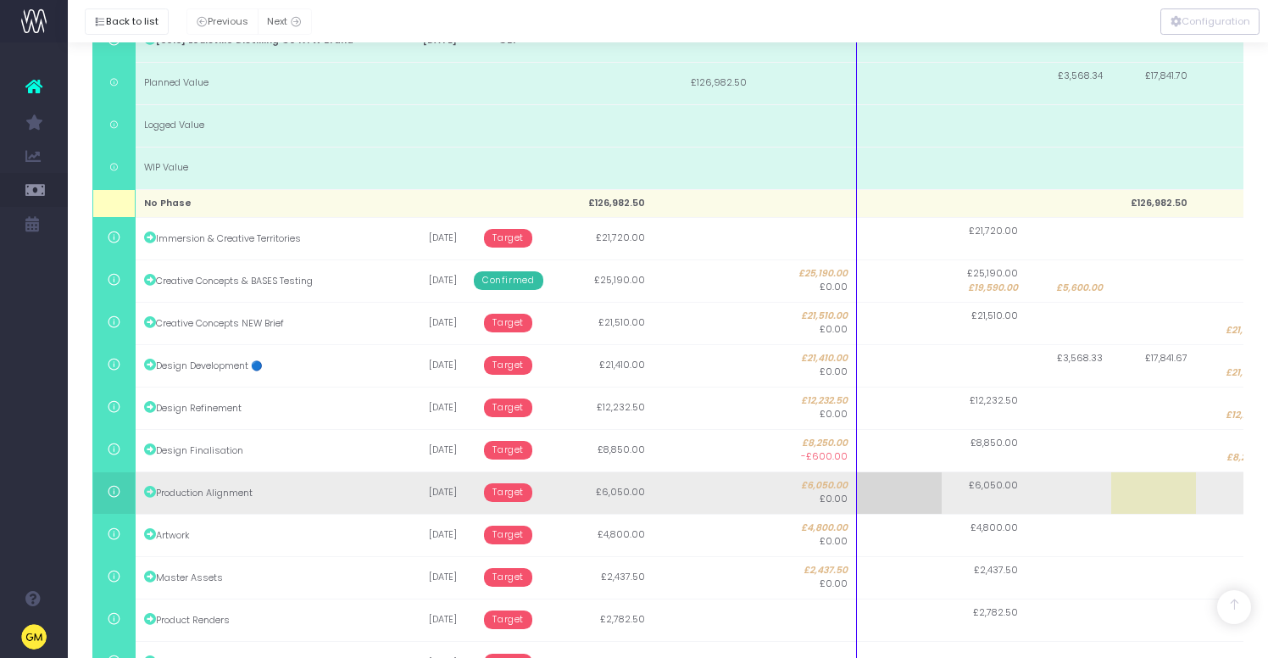
scroll to position [437, 0]
